Goal: Task Accomplishment & Management: Manage account settings

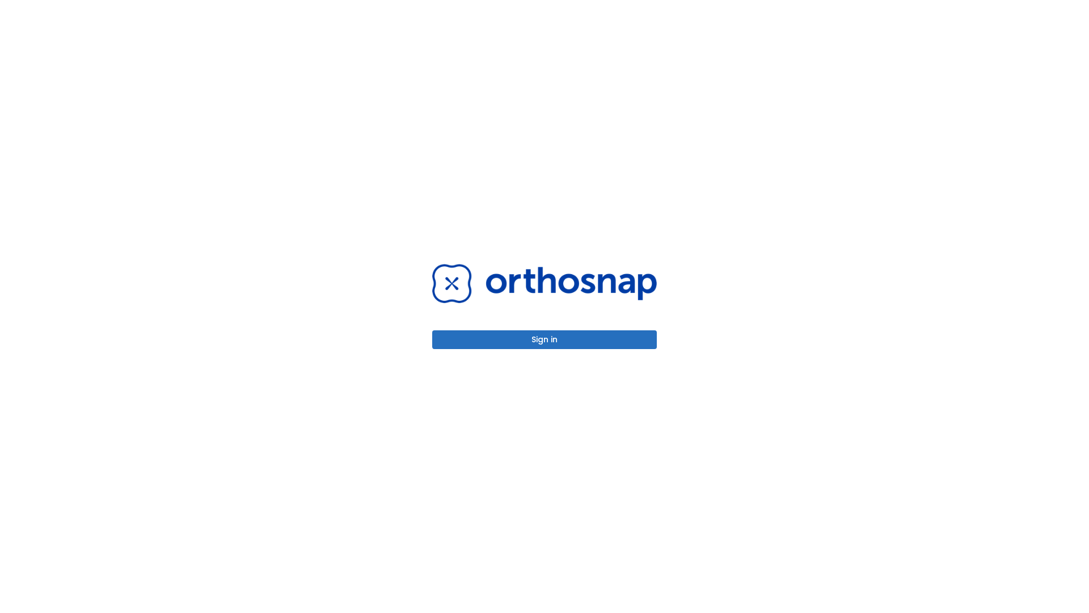
click at [545, 339] on button "Sign in" at bounding box center [544, 339] width 225 height 19
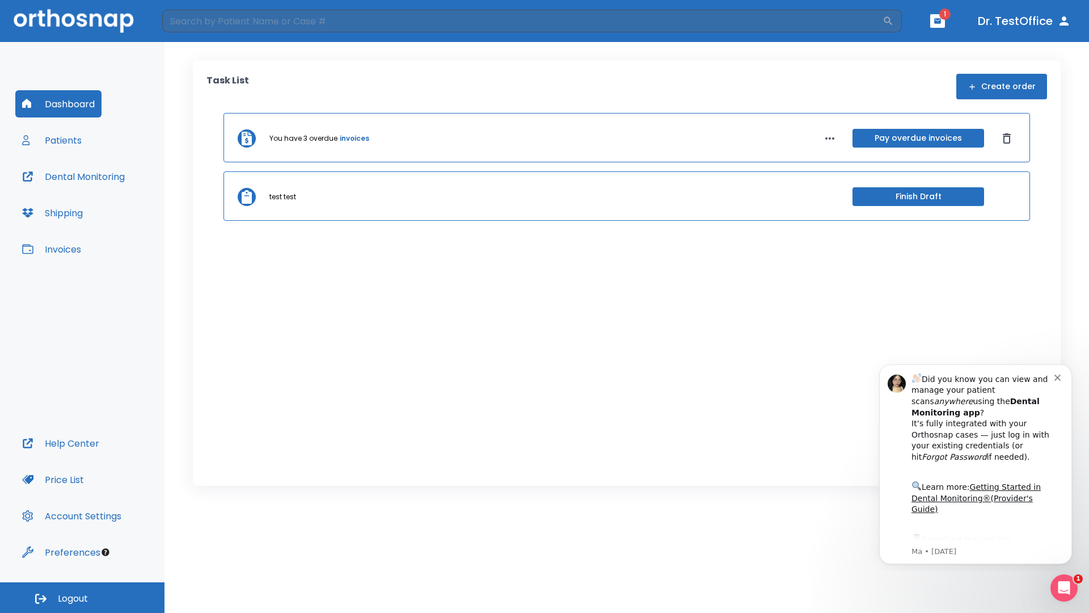
click at [82, 597] on span "Logout" at bounding box center [73, 598] width 30 height 12
